Goal: Download file/media

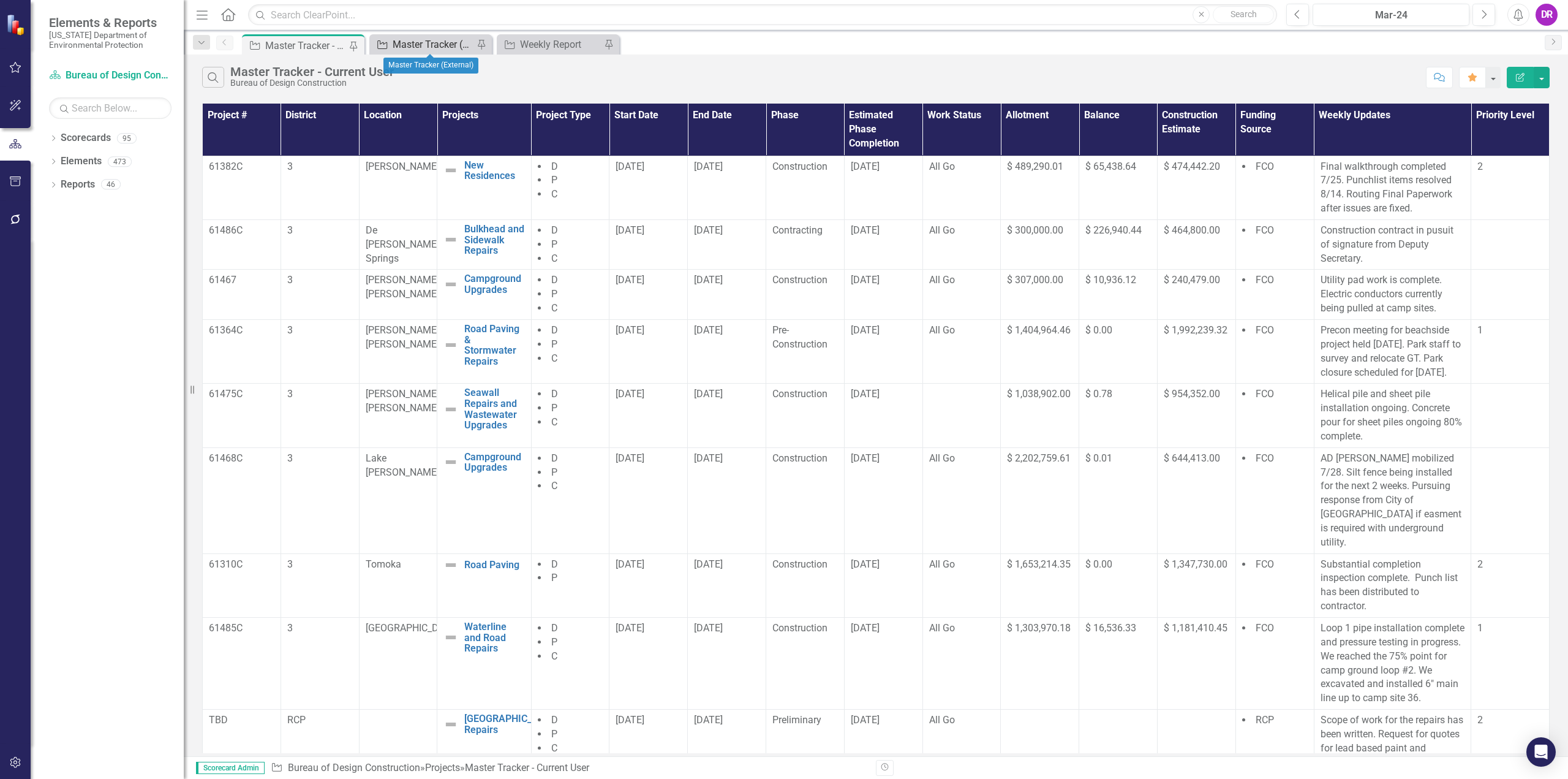
click at [448, 44] on div "Master Tracker (External)" at bounding box center [433, 45] width 81 height 15
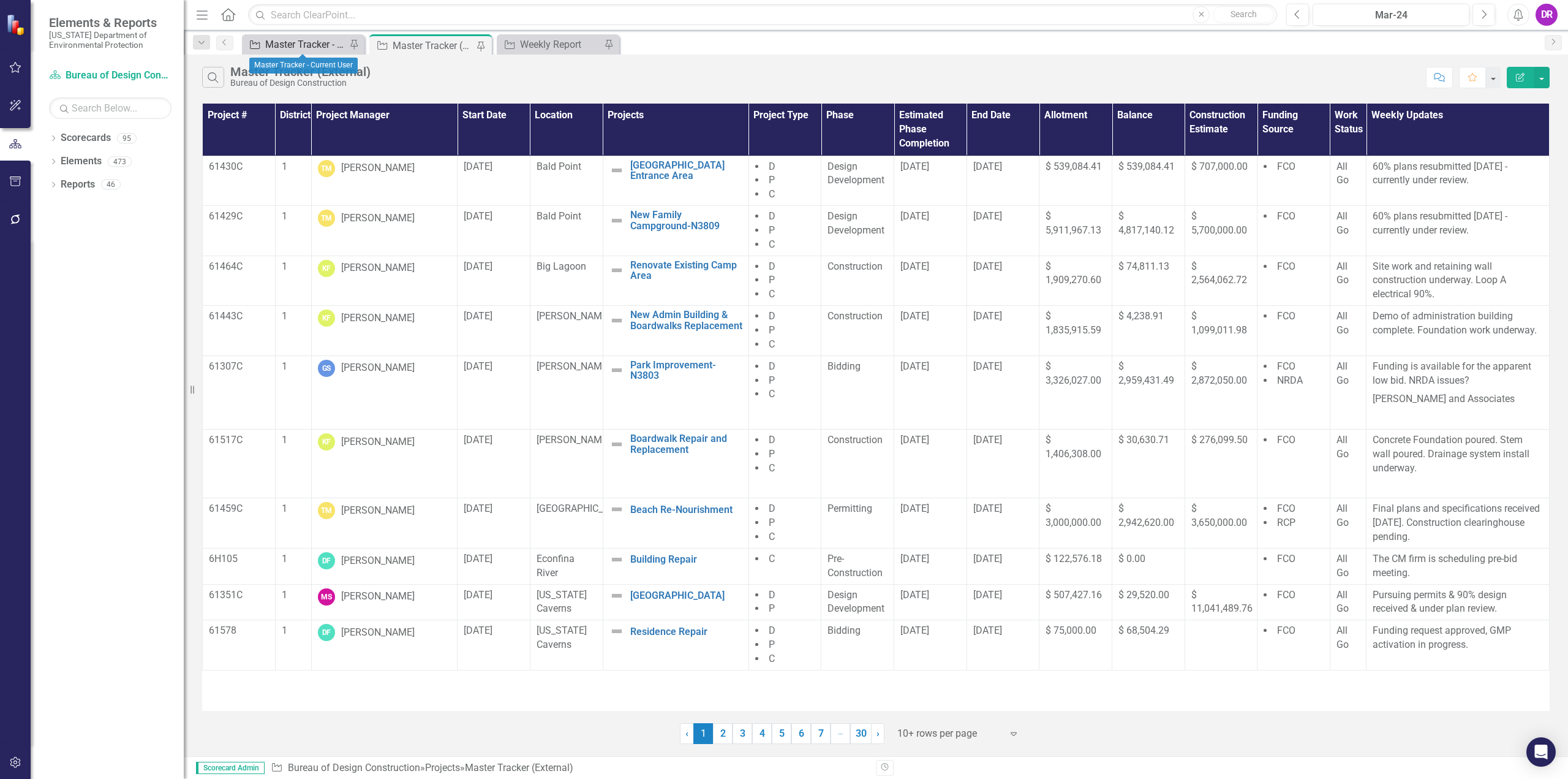
click at [296, 45] on div "Master Tracker - Current User" at bounding box center [305, 45] width 81 height 15
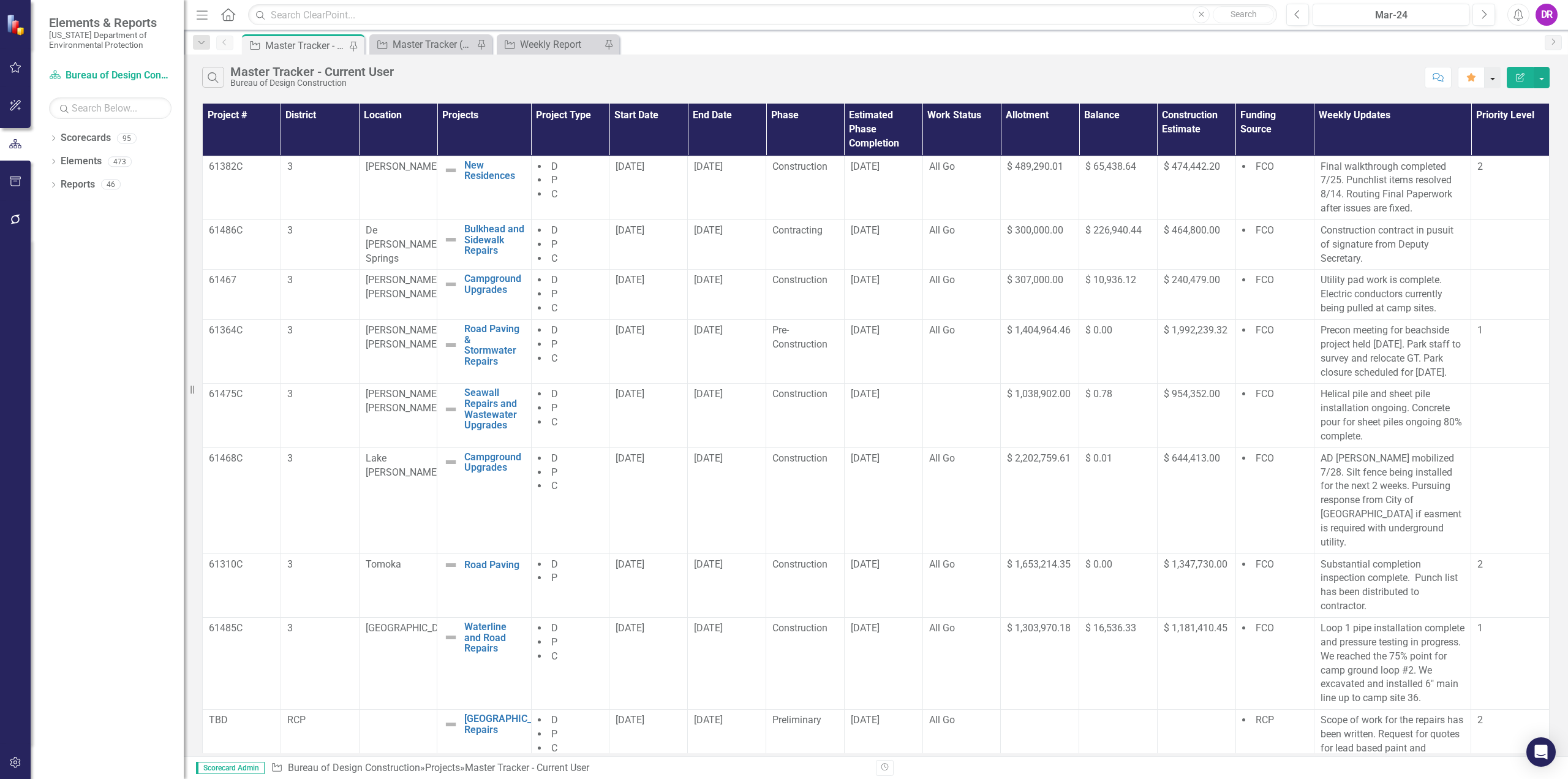
click at [1497, 79] on button "button" at bounding box center [1493, 77] width 16 height 21
click at [1548, 70] on button "button" at bounding box center [1542, 77] width 16 height 21
click at [1507, 124] on link "PDF Export to PDF" at bounding box center [1501, 125] width 97 height 23
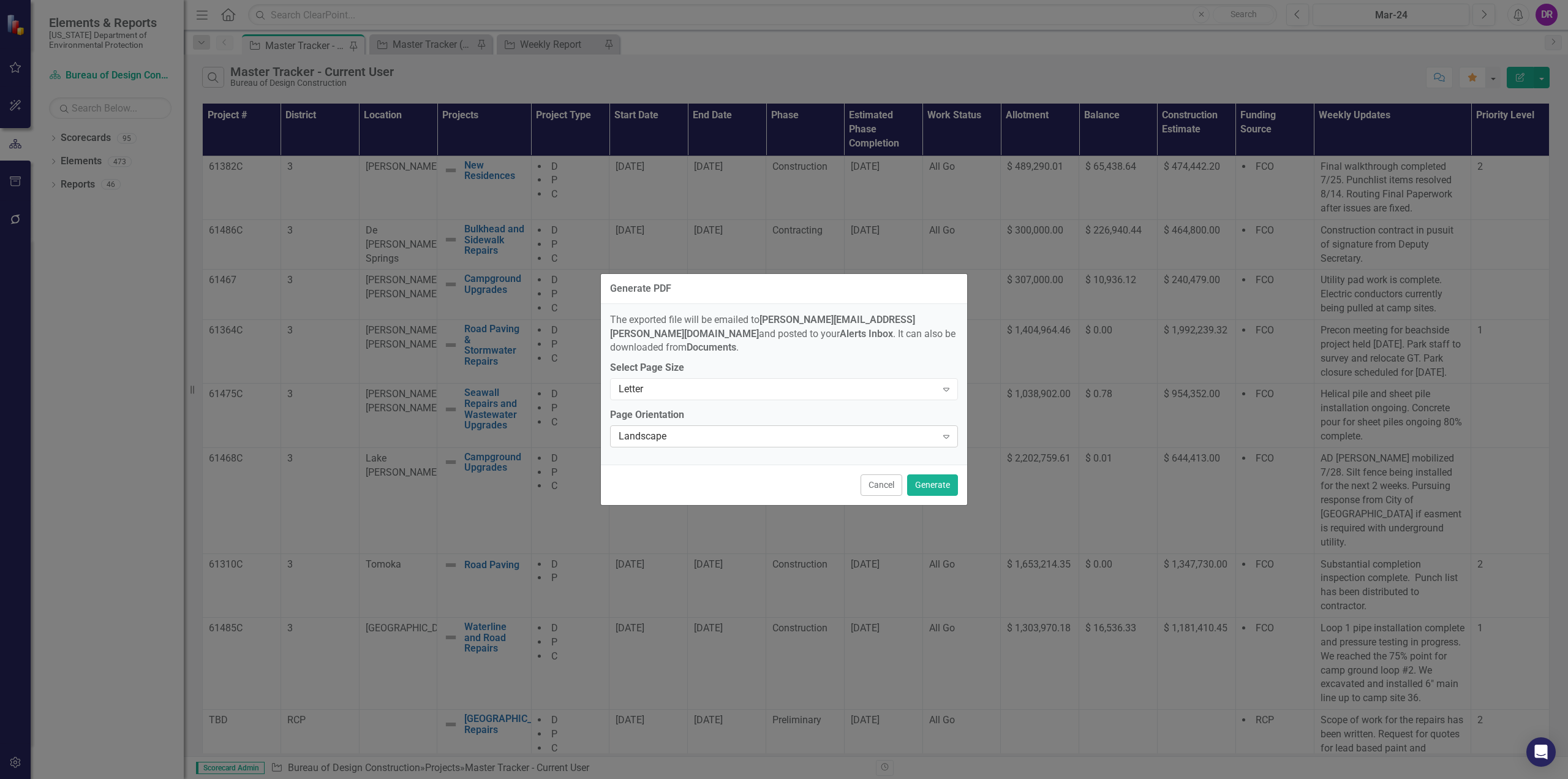
click at [946, 432] on icon "Expand" at bounding box center [946, 436] width 12 height 10
click at [936, 483] on button "Generate" at bounding box center [933, 485] width 51 height 21
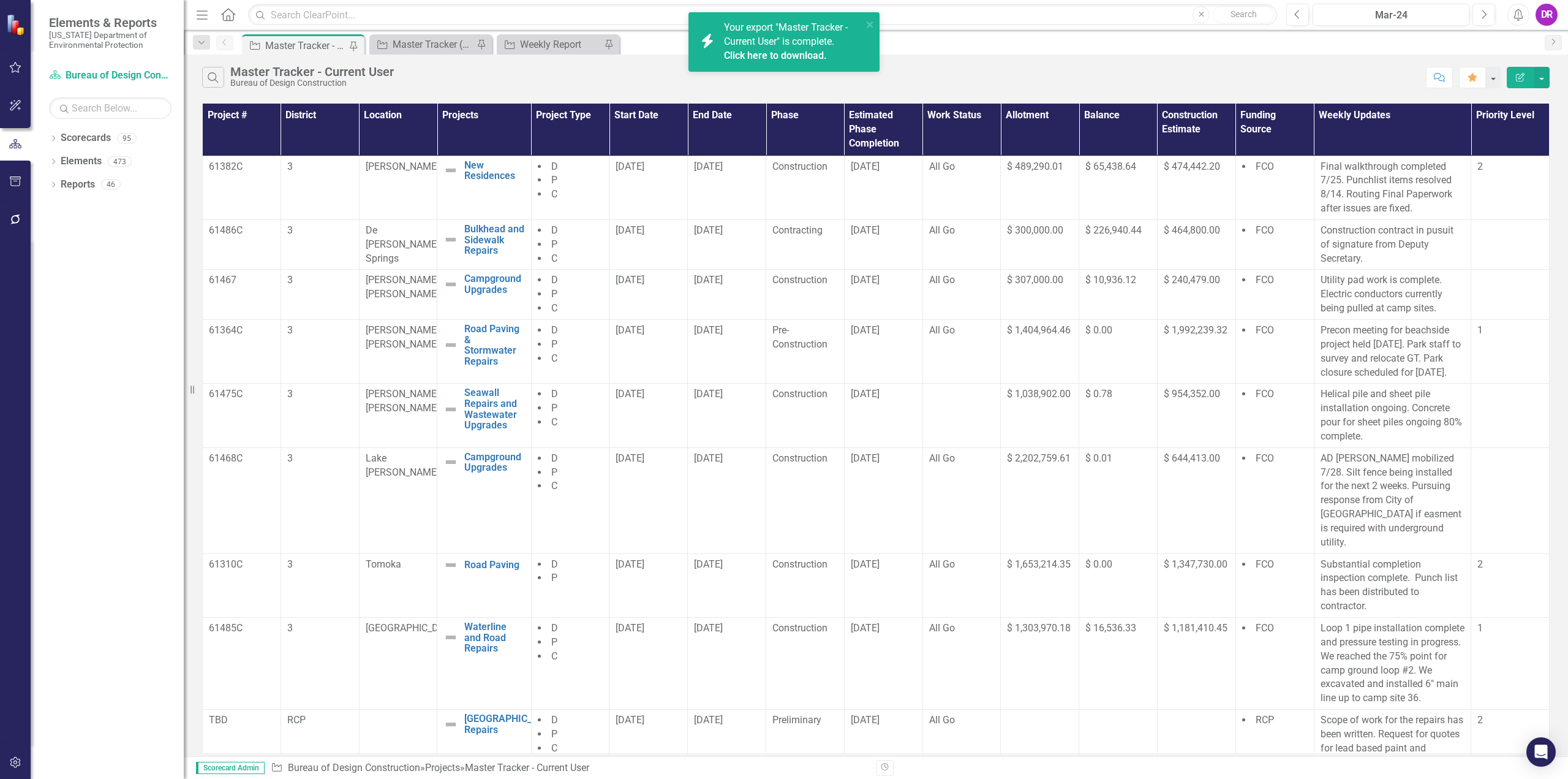
click at [756, 46] on span "Your export "Master Tracker - Current User" is complete. Click here to download." at bounding box center [792, 42] width 135 height 42
click at [1546, 70] on button "button" at bounding box center [1542, 77] width 16 height 21
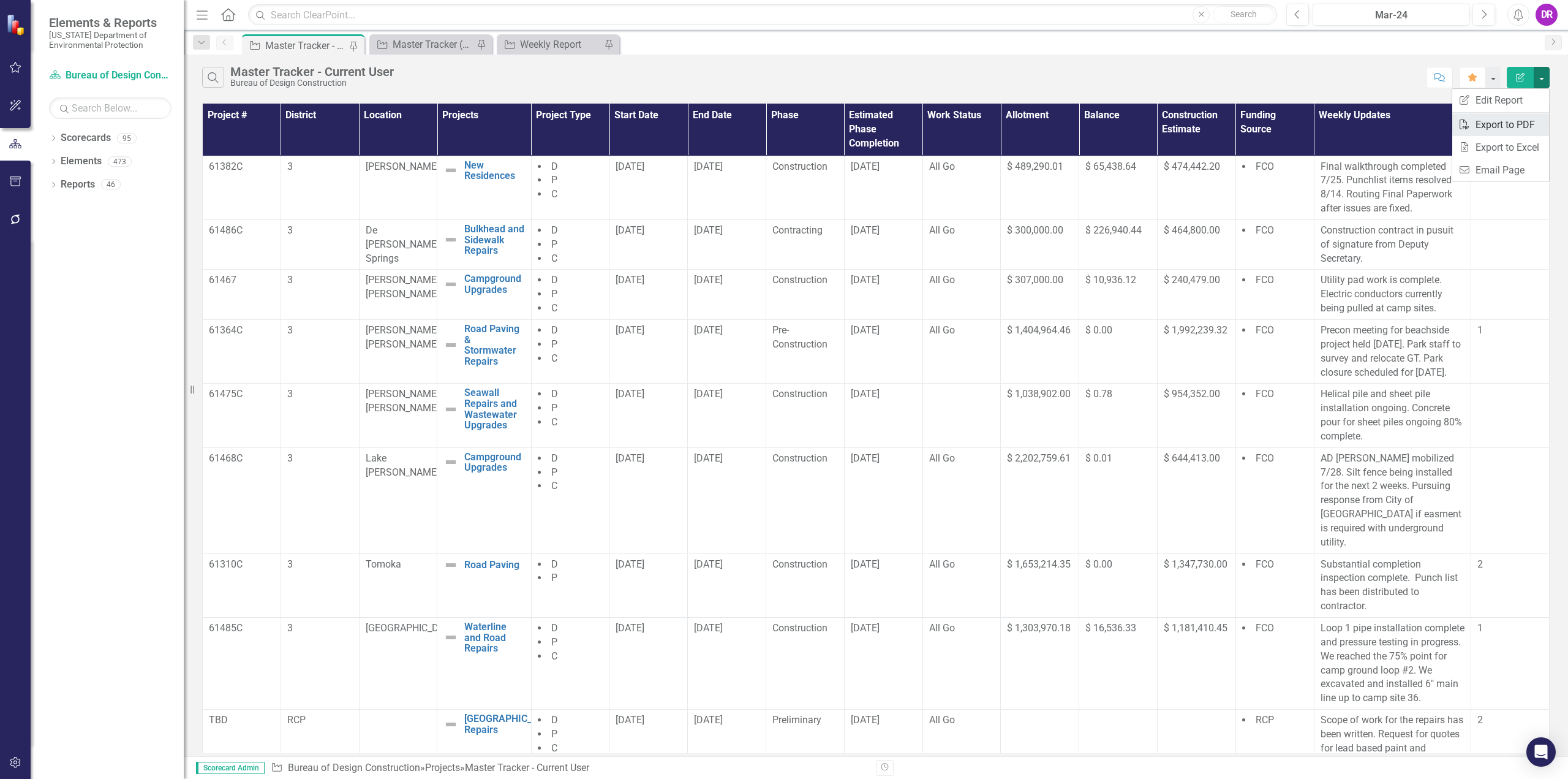
click at [1512, 123] on link "PDF Export to PDF" at bounding box center [1501, 125] width 97 height 23
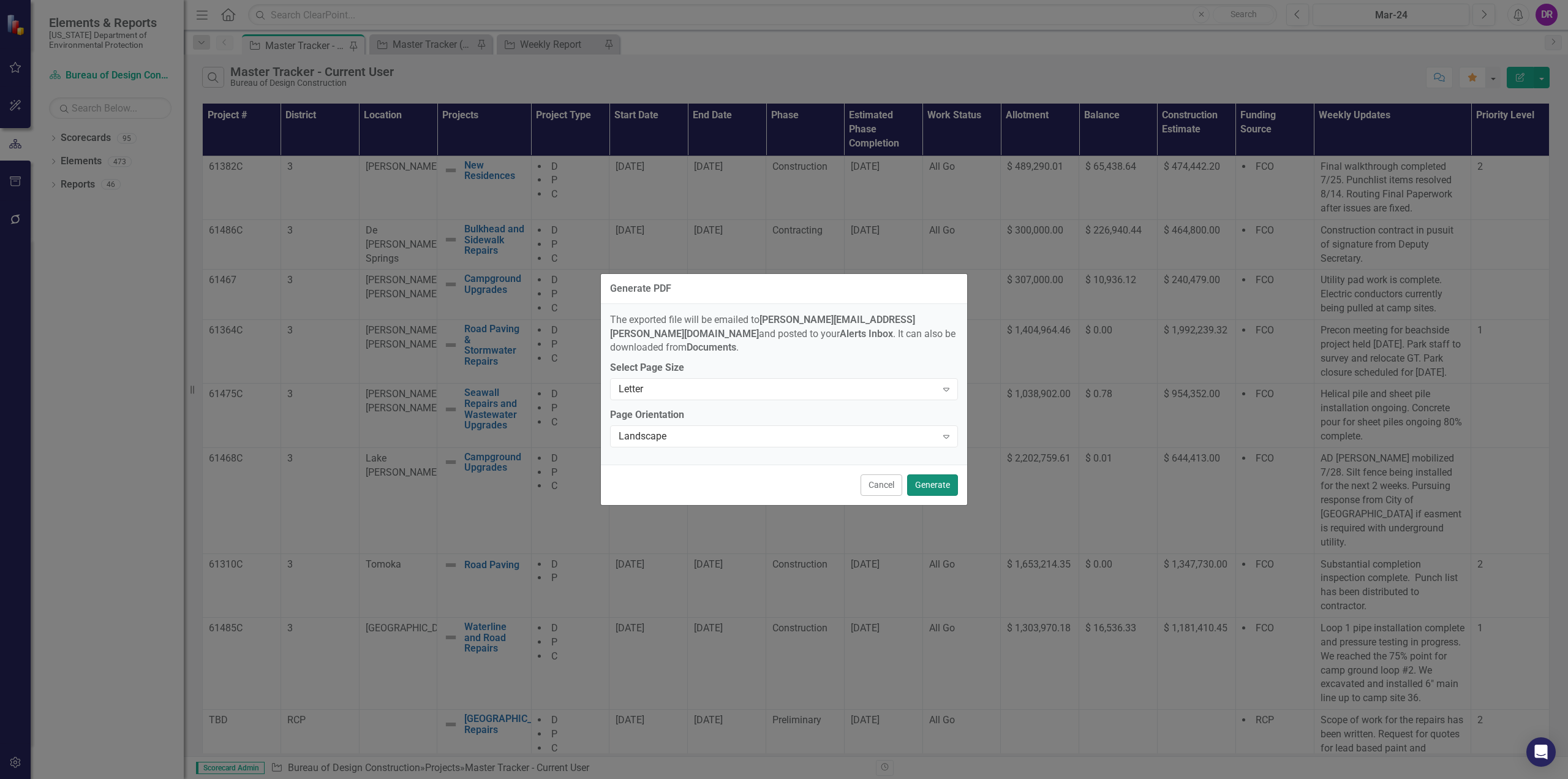
click at [935, 480] on button "Generate" at bounding box center [933, 485] width 51 height 21
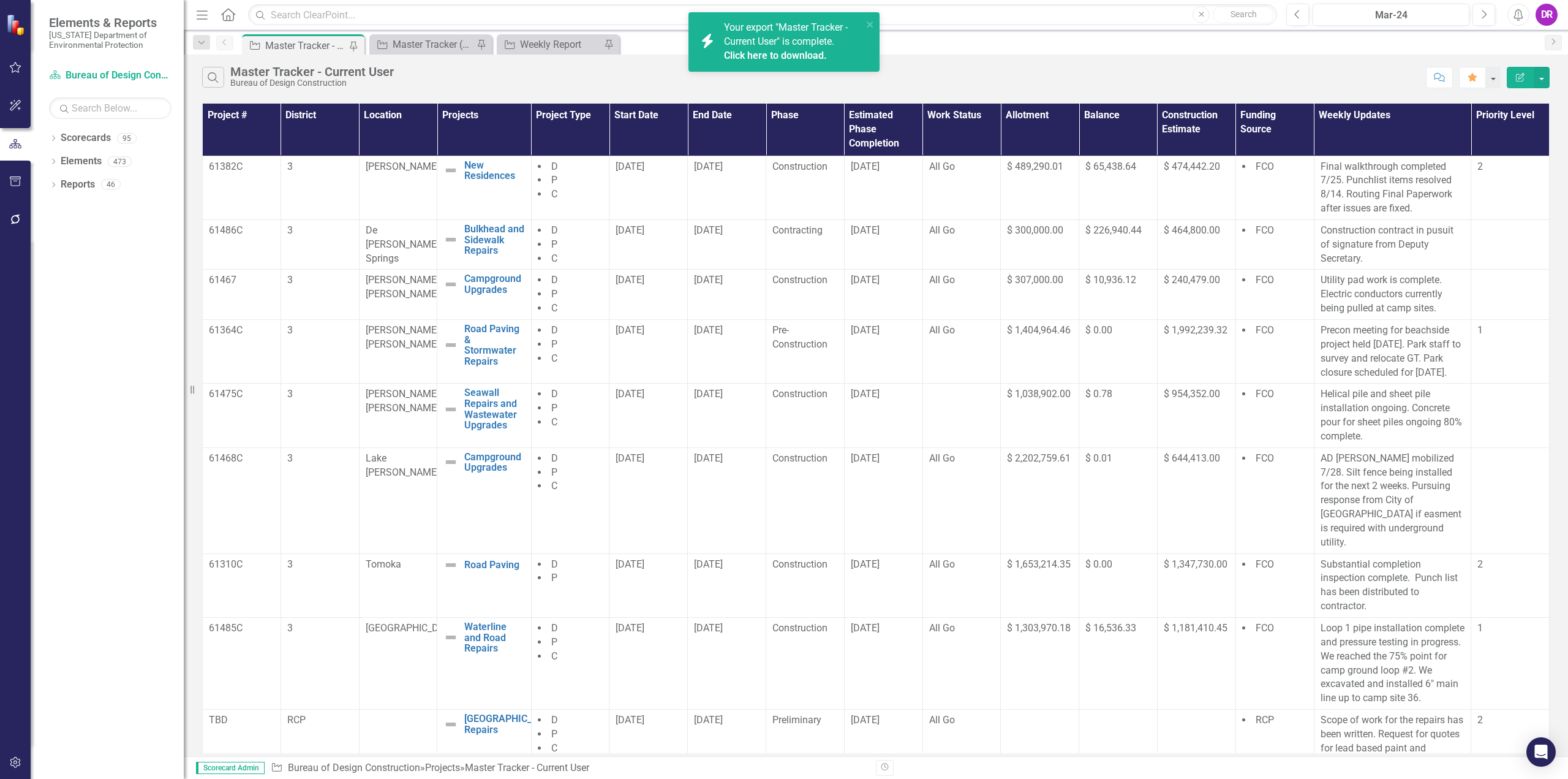
click at [787, 57] on link "Click here to download." at bounding box center [776, 56] width 103 height 12
